Goal: Task Accomplishment & Management: Complete application form

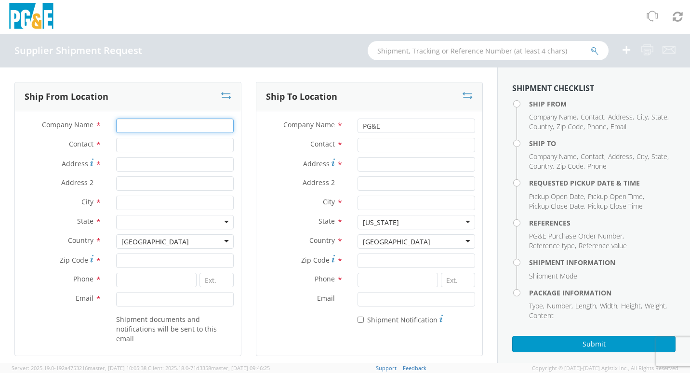
click at [142, 125] on input "Company Name *" at bounding box center [174, 125] width 117 height 14
type input "[PERSON_NAME] Sealing Technologies"
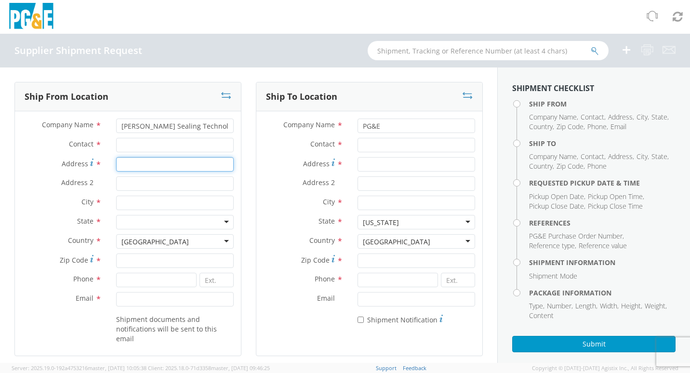
type input "1666 [GEOGRAPHIC_DATA]"
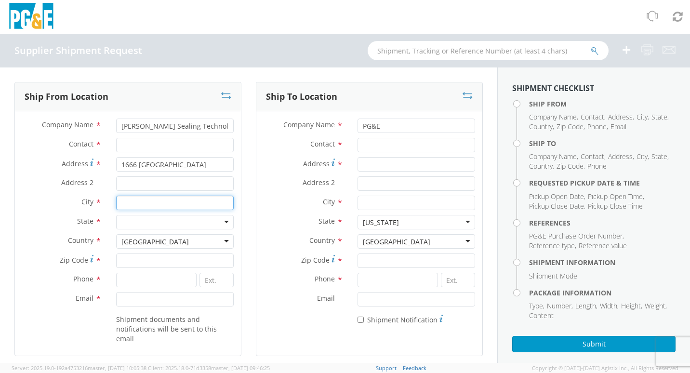
type input "PALMYRA"
type input "14522"
type input "3155977208"
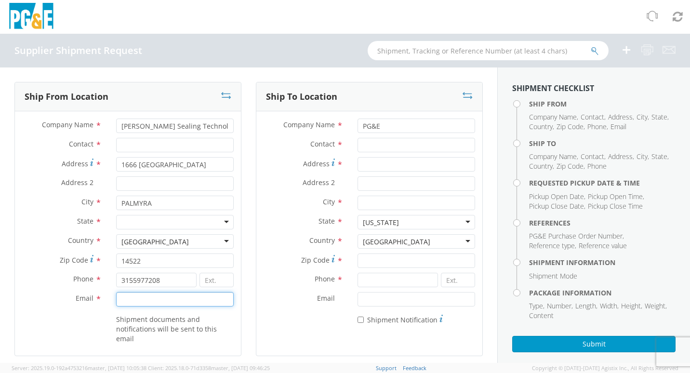
type input "[PERSON_NAME][EMAIL_ADDRESS][PERSON_NAME][PERSON_NAME][DOMAIN_NAME]"
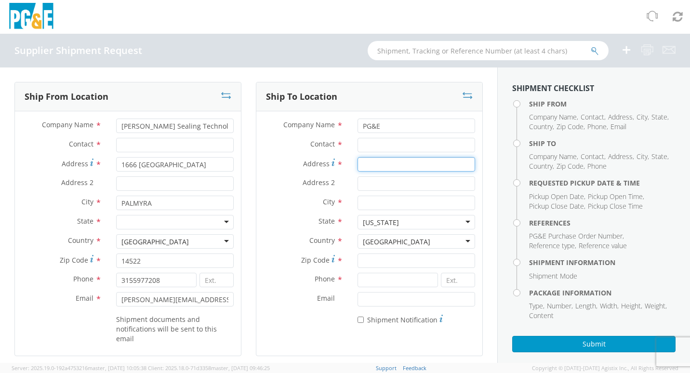
type input "[STREET_ADDRESS]"
type input "[GEOGRAPHIC_DATA]"
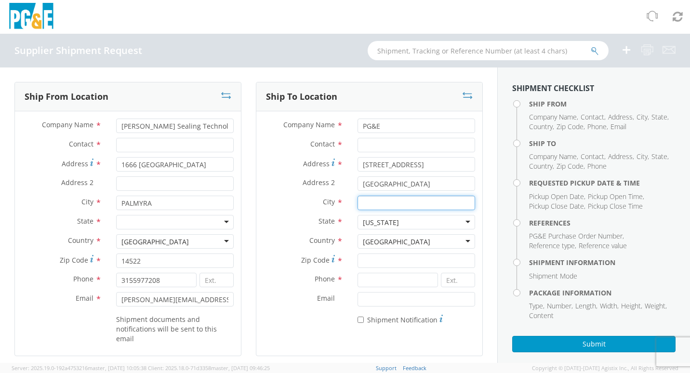
type input "SAN [PERSON_NAME] OBISPO"
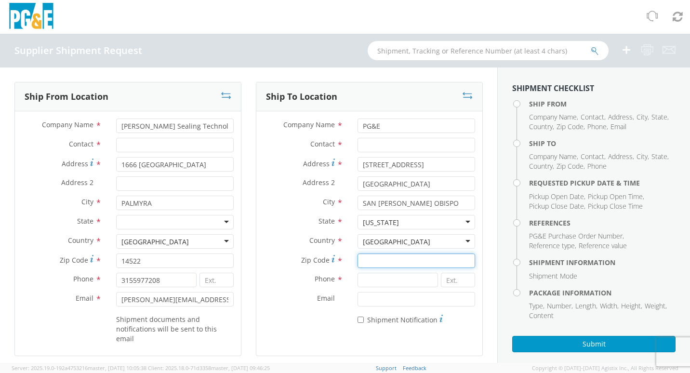
type input "93401"
type input "0000000000"
type input "[DATE]"
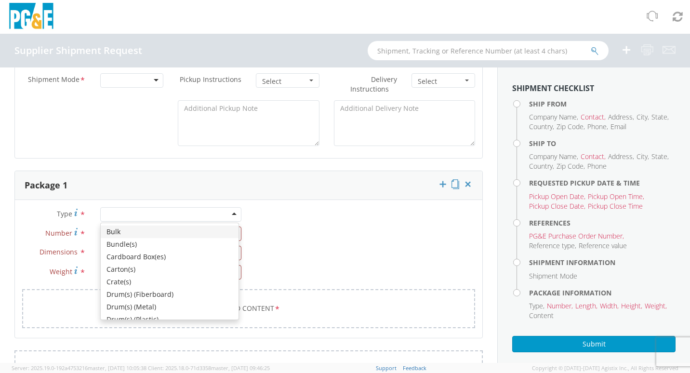
type input "[DATE]"
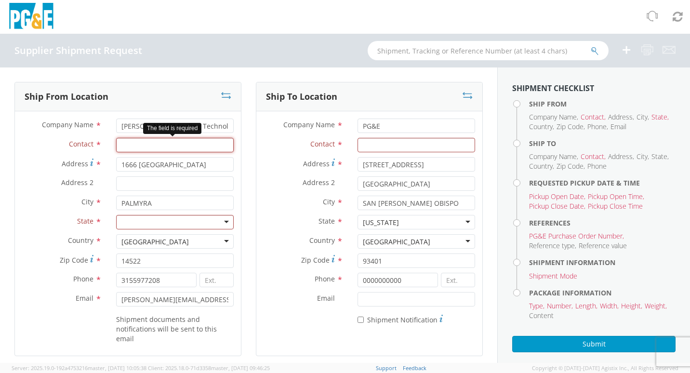
click at [146, 142] on input "Contact *" at bounding box center [174, 145] width 117 height 14
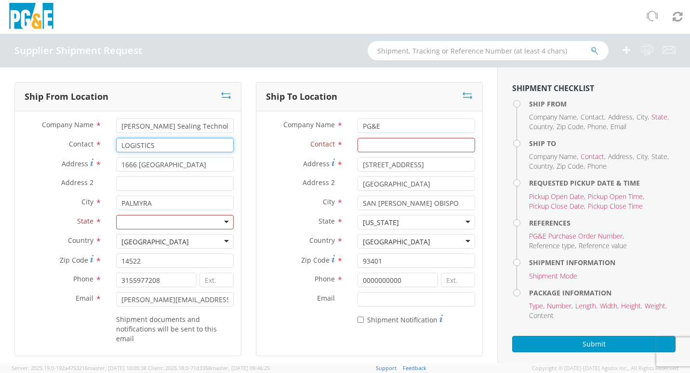
type input "LOGISTICS"
click at [176, 225] on div at bounding box center [174, 222] width 117 height 14
click at [224, 222] on div at bounding box center [174, 222] width 117 height 14
click at [223, 221] on div at bounding box center [174, 222] width 117 height 14
click at [203, 221] on div at bounding box center [174, 222] width 117 height 14
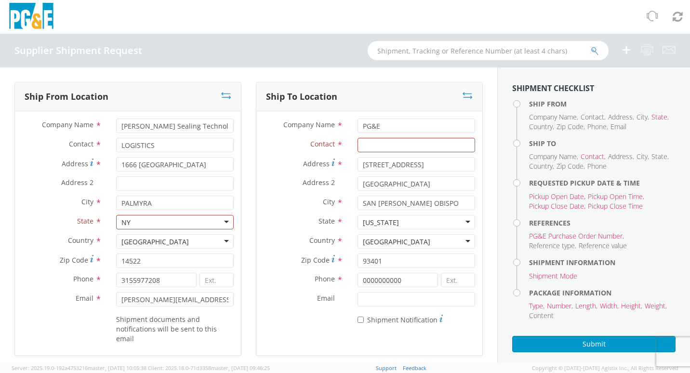
click at [225, 221] on div at bounding box center [174, 222] width 117 height 14
type input "N"
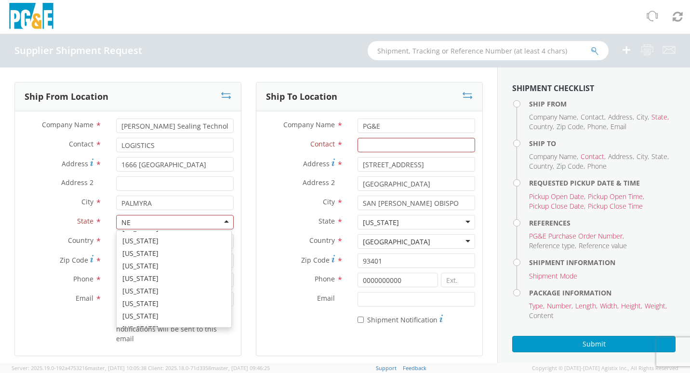
scroll to position [2, 0]
type input "NEW"
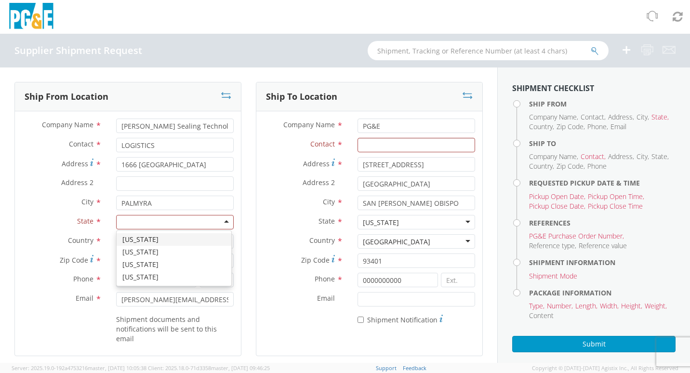
scroll to position [0, 0]
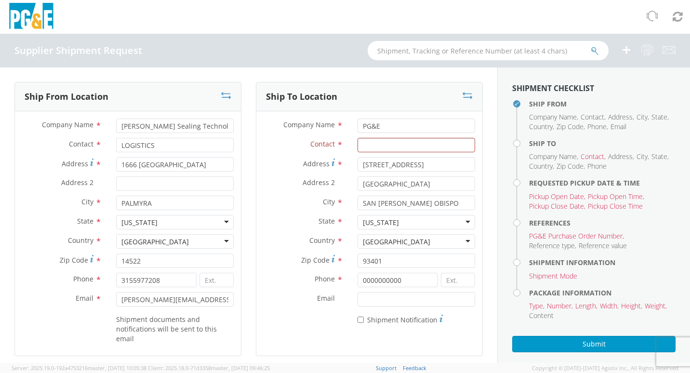
click at [286, 210] on div "City * [GEOGRAPHIC_DATA][PERSON_NAME]" at bounding box center [369, 204] width 226 height 19
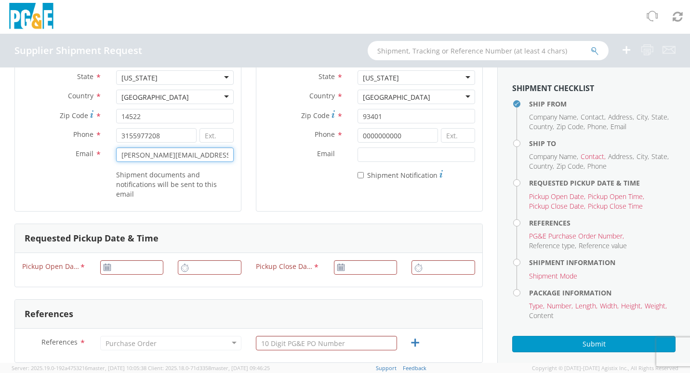
drag, startPoint x: 120, startPoint y: 155, endPoint x: 300, endPoint y: 160, distance: 179.7
click at [300, 160] on div "Ship From Location Company Name * [PERSON_NAME] Sealing Technologies Contact * …" at bounding box center [248, 80] width 482 height 286
type input "[EMAIL_ADDRESS][PERSON_NAME][DOMAIN_NAME]"
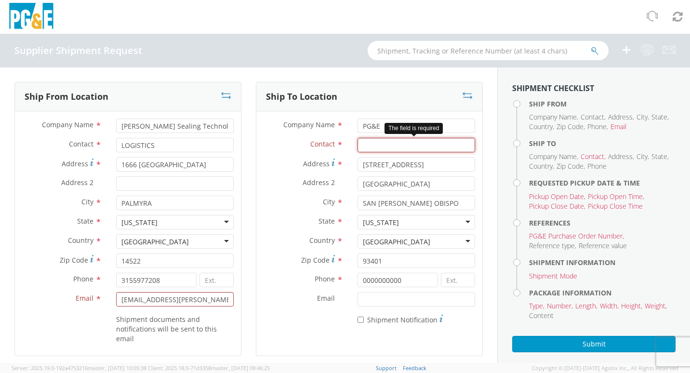
click at [403, 148] on input "Contact *" at bounding box center [415, 145] width 117 height 14
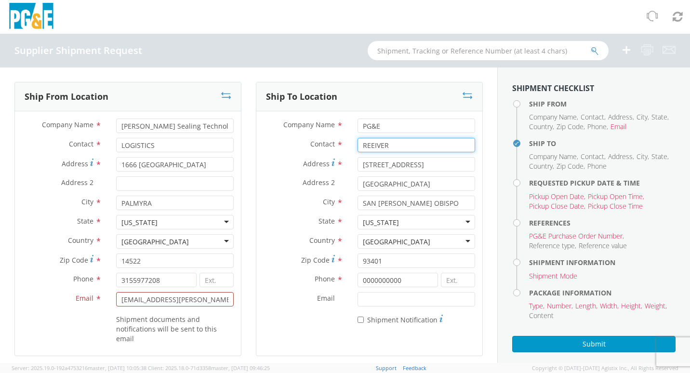
click at [402, 146] on input "REEIVER" at bounding box center [415, 145] width 117 height 14
type input "R"
type input "RECEIVER"
click at [267, 149] on label "Contact *" at bounding box center [303, 144] width 94 height 13
click at [357, 149] on input "RECEIVER" at bounding box center [415, 145] width 117 height 14
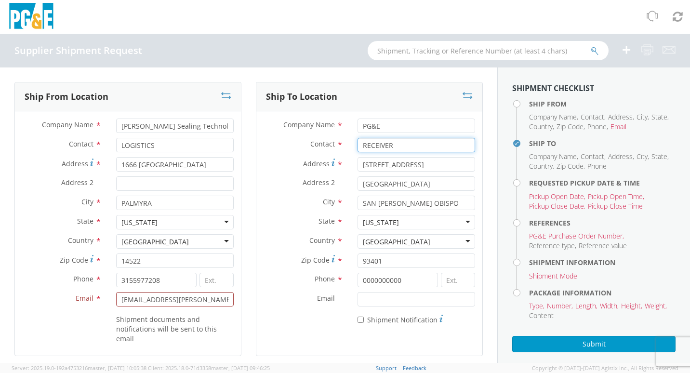
scroll to position [48, 0]
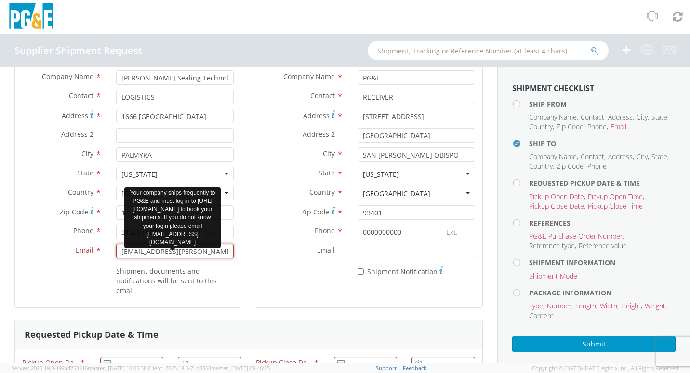
click at [221, 253] on input "[EMAIL_ADDRESS][PERSON_NAME][DOMAIN_NAME]" at bounding box center [174, 251] width 117 height 14
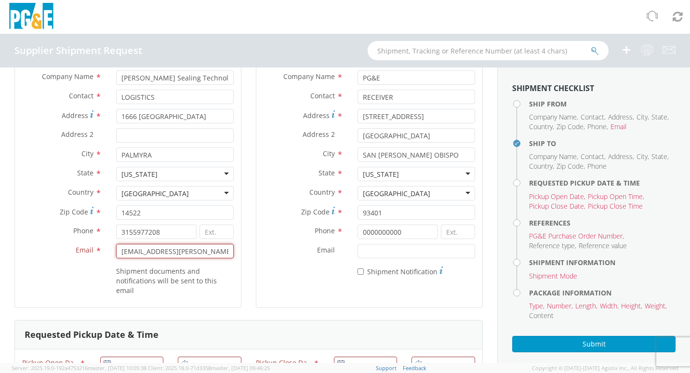
drag, startPoint x: 226, startPoint y: 251, endPoint x: 83, endPoint y: 238, distance: 143.2
click at [83, 238] on div "Company Name * [PERSON_NAME] Sealing Technologies Contact * LOGISTICS Address *…" at bounding box center [128, 185] width 226 height 230
type input "[EMAIL_ADDRESS][PERSON_NAME][DOMAIN_NAME]"
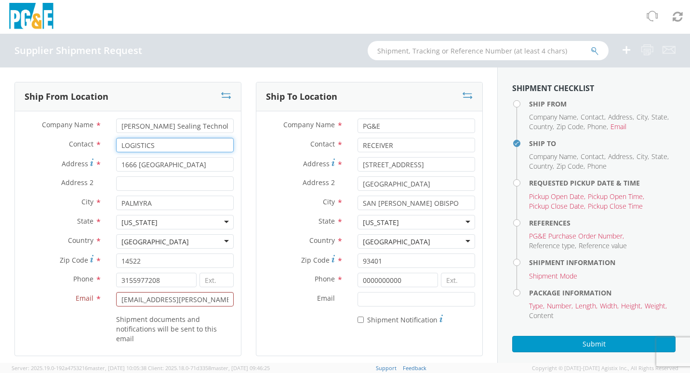
click at [120, 147] on input "LOGISTICS" at bounding box center [174, 145] width 117 height 14
type input "GSTLOGISTICS"
click at [263, 249] on div "Country * [GEOGRAPHIC_DATA] [GEOGRAPHIC_DATA] [GEOGRAPHIC_DATA] [GEOGRAPHIC_DAT…" at bounding box center [369, 243] width 226 height 19
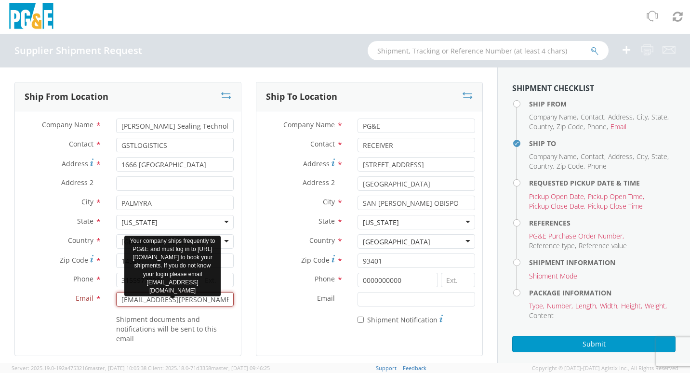
drag, startPoint x: 137, startPoint y: 303, endPoint x: 130, endPoint y: 305, distance: 7.4
click at [137, 303] on input "[EMAIL_ADDRESS][PERSON_NAME][DOMAIN_NAME]" at bounding box center [174, 299] width 117 height 14
click at [120, 300] on input "[EMAIL_ADDRESS][PERSON_NAME][DOMAIN_NAME]" at bounding box center [174, 299] width 117 height 14
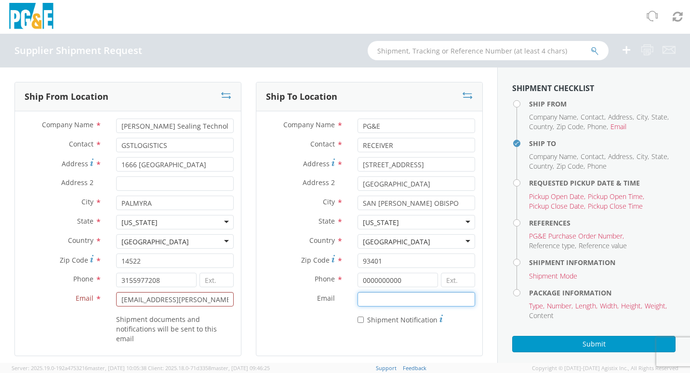
type input "[EMAIL_ADDRESS][PERSON_NAME][DOMAIN_NAME]"
type input "[DATE]"
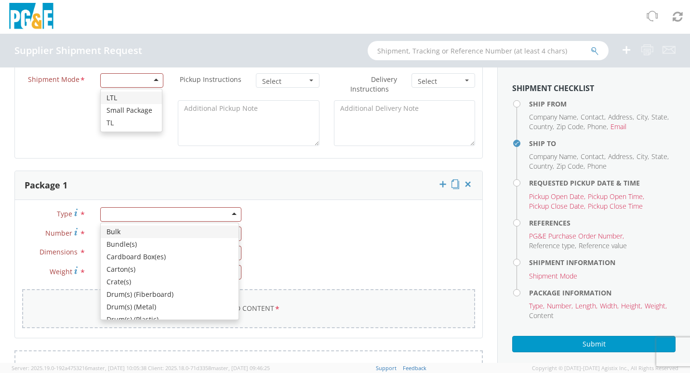
type input "[DATE]"
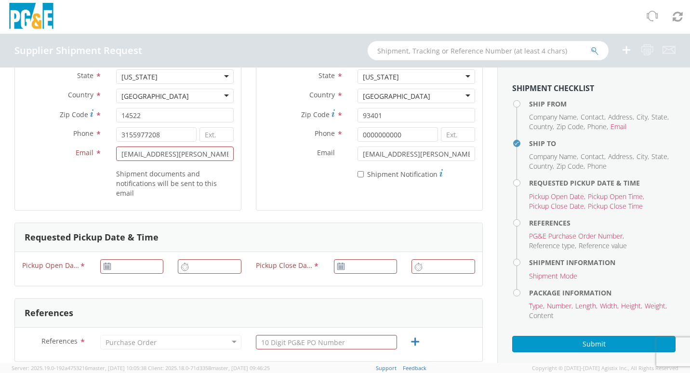
scroll to position [1, 0]
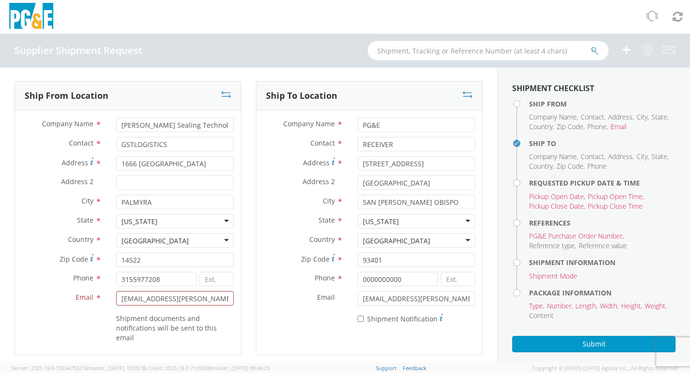
click at [290, 241] on label "Country *" at bounding box center [303, 239] width 94 height 13
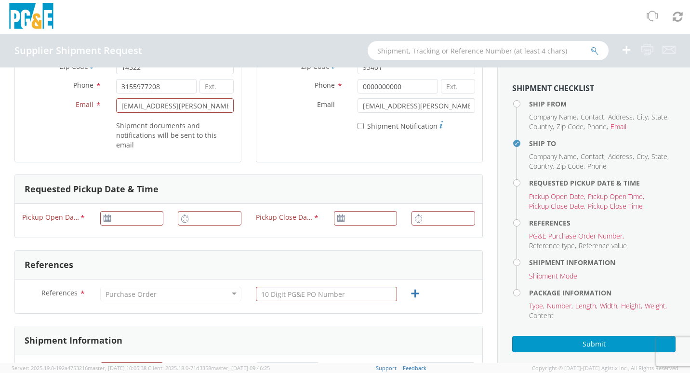
scroll to position [242, 0]
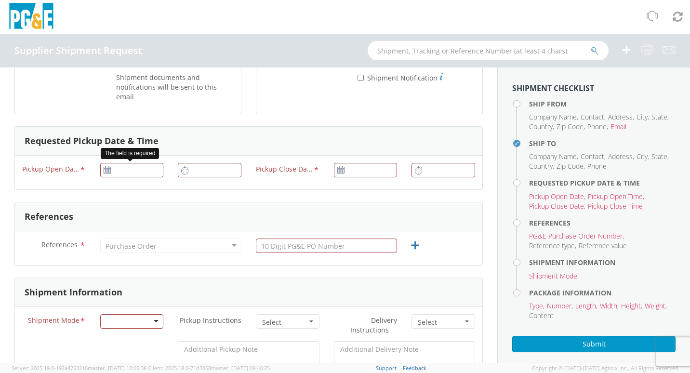
click at [108, 171] on icon at bounding box center [107, 170] width 8 height 8
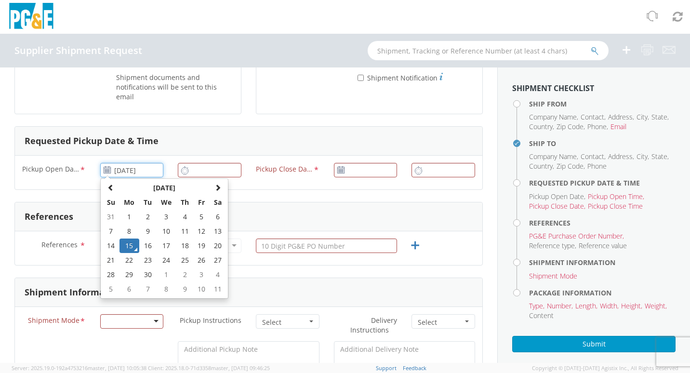
click at [110, 173] on input "[DATE]" at bounding box center [132, 170] width 64 height 14
click at [148, 246] on td "16" at bounding box center [147, 245] width 17 height 14
type input "[DATE]"
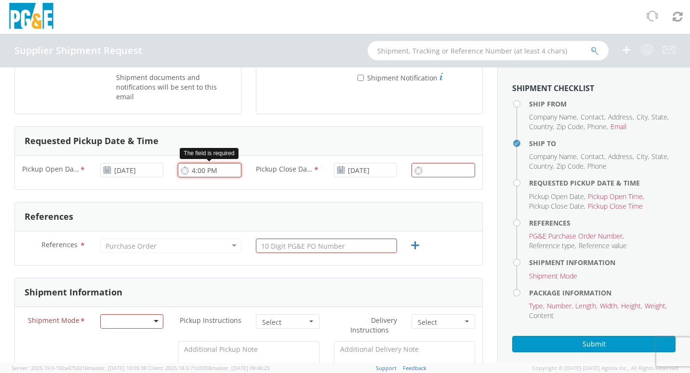
click at [195, 171] on input "4:00 PM" at bounding box center [210, 170] width 64 height 14
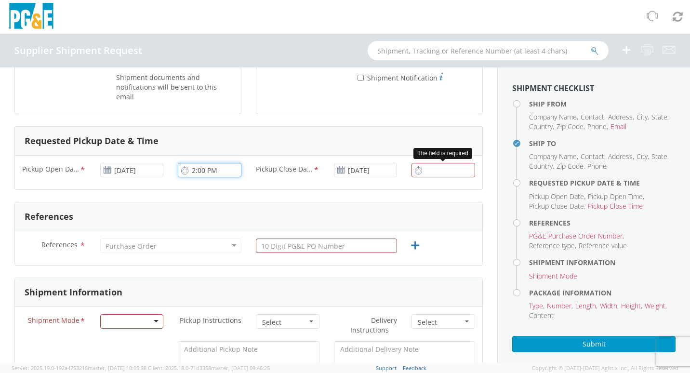
type input "2:00 PM"
click at [425, 172] on input "4:00 PM" at bounding box center [443, 170] width 64 height 14
type input "5:45 PM"
click at [286, 208] on div "References" at bounding box center [248, 216] width 467 height 29
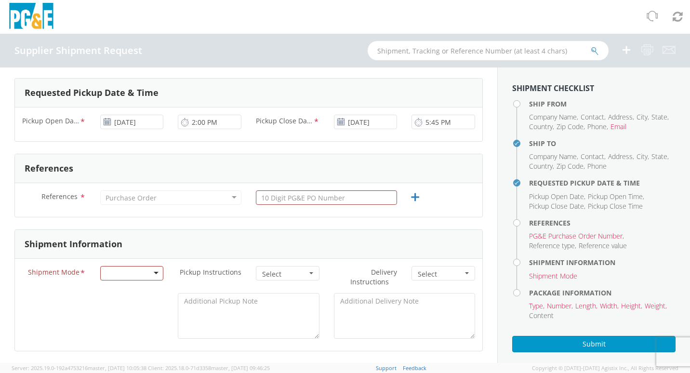
click at [225, 202] on div "Purchase Order" at bounding box center [170, 197] width 141 height 14
drag, startPoint x: 222, startPoint y: 200, endPoint x: 207, endPoint y: 199, distance: 15.4
click at [222, 199] on div "Purchase Order" at bounding box center [170, 197] width 141 height 14
click at [174, 199] on div "Purchase Order" at bounding box center [170, 197] width 141 height 14
click at [157, 196] on div "Purchase Order" at bounding box center [170, 197] width 141 height 14
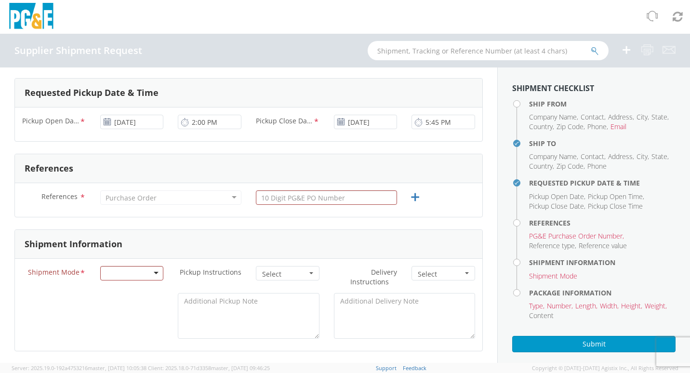
drag, startPoint x: 157, startPoint y: 196, endPoint x: 218, endPoint y: 199, distance: 60.7
click at [158, 195] on div "Purchase Order" at bounding box center [170, 197] width 141 height 14
click at [291, 199] on input "text" at bounding box center [326, 197] width 141 height 14
